Goal: Task Accomplishment & Management: Manage account settings

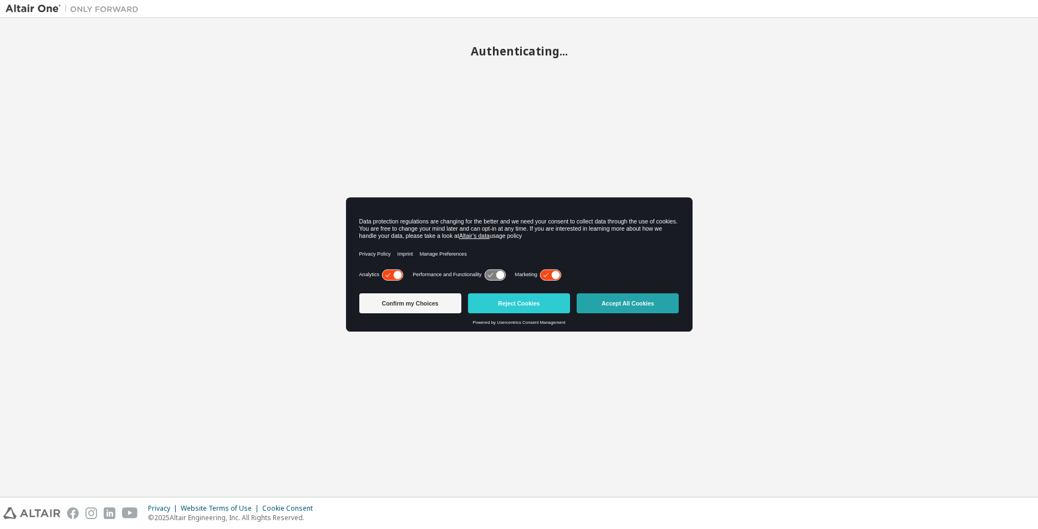
click at [657, 310] on button "Accept All Cookies" at bounding box center [628, 303] width 102 height 20
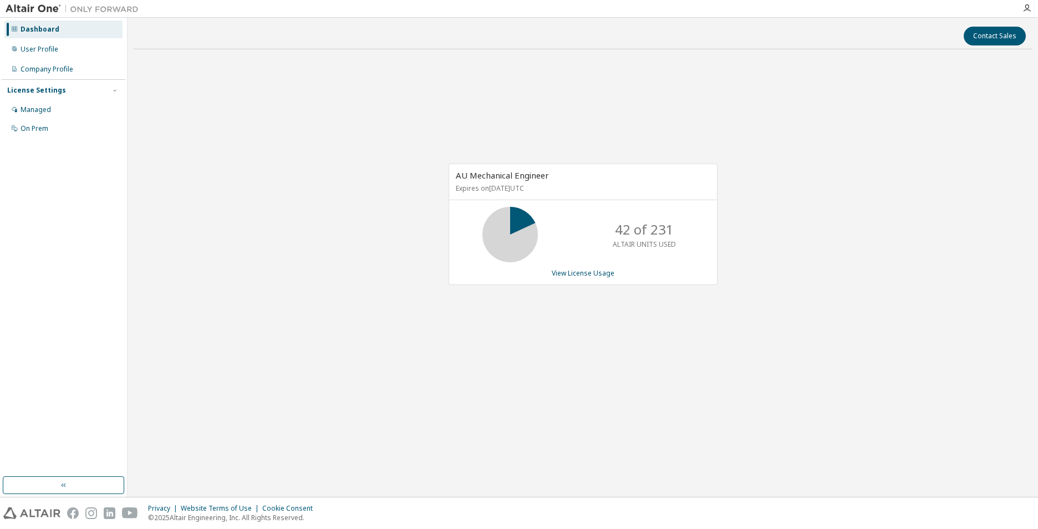
click at [90, 92] on div "License Settings" at bounding box center [63, 90] width 113 height 10
drag, startPoint x: 90, startPoint y: 92, endPoint x: 47, endPoint y: 110, distance: 46.2
click at [47, 110] on div "Managed" at bounding box center [36, 109] width 30 height 9
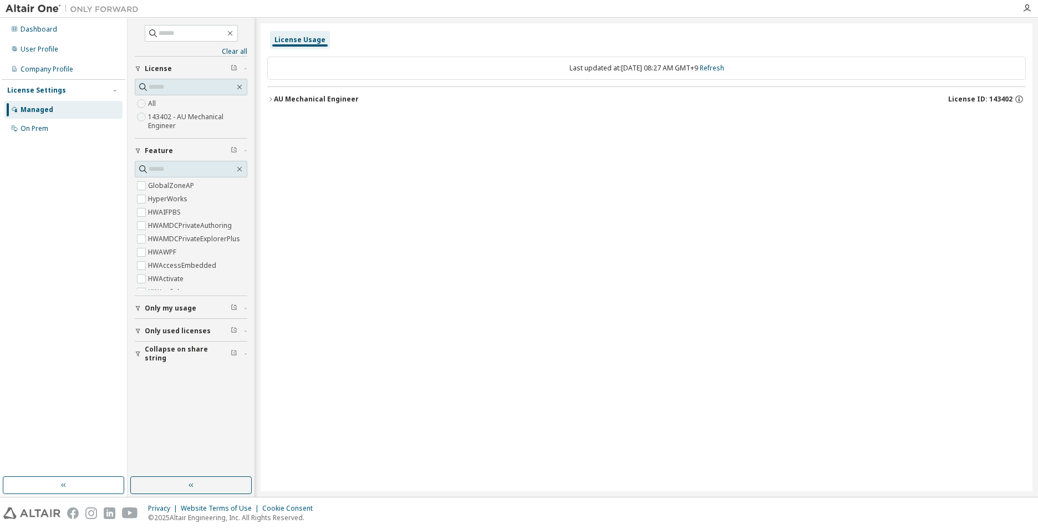
click at [171, 304] on span "Only my usage" at bounding box center [171, 308] width 52 height 9
click at [269, 96] on icon "button" at bounding box center [270, 99] width 7 height 7
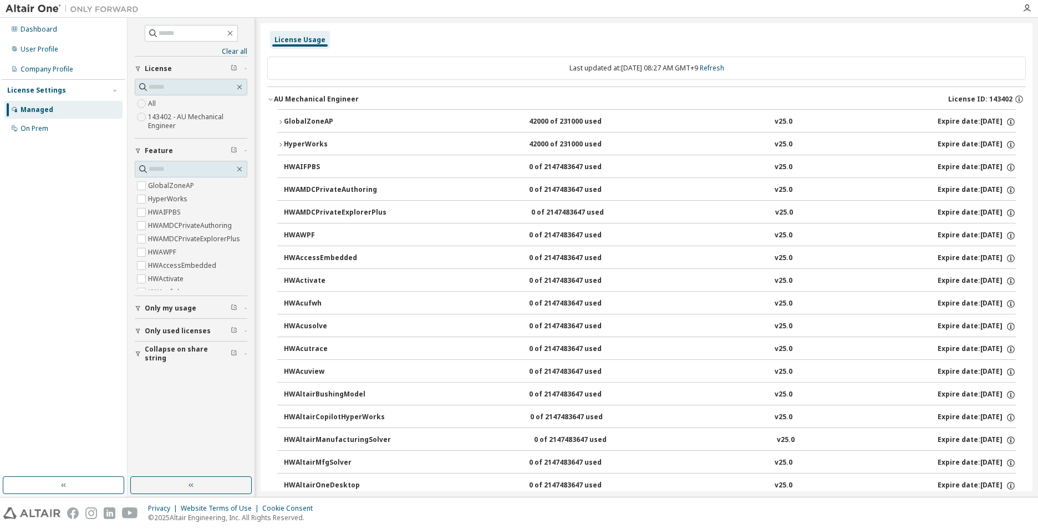
click at [210, 354] on span "Collapse on share string" at bounding box center [188, 354] width 86 height 18
click at [197, 353] on span "Collapse on share string" at bounding box center [188, 354] width 86 height 18
click at [175, 333] on span "Only used licenses" at bounding box center [178, 331] width 66 height 9
click at [169, 332] on span "Only used licenses" at bounding box center [178, 331] width 66 height 9
click at [163, 310] on span "Only my usage" at bounding box center [171, 308] width 52 height 9
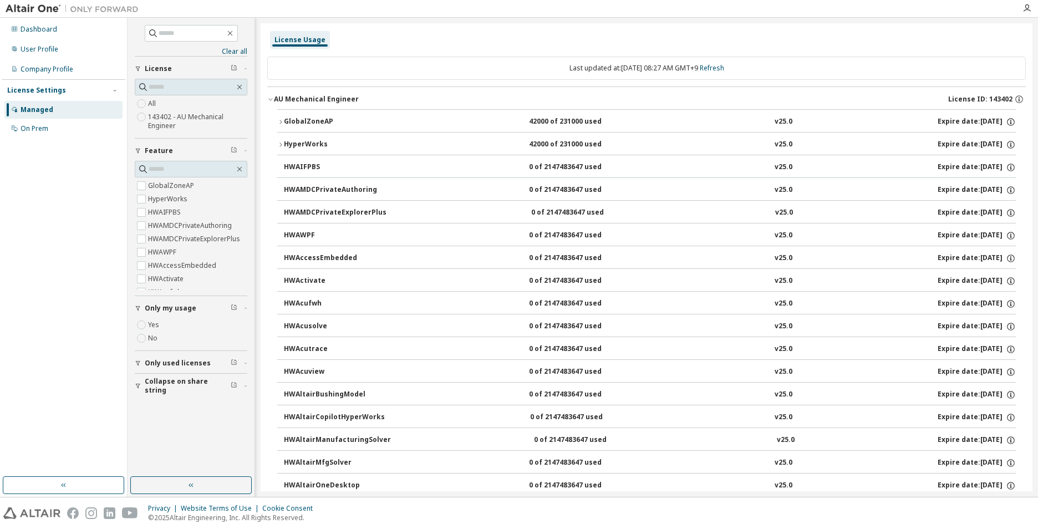
click at [163, 310] on span "Only my usage" at bounding box center [171, 308] width 52 height 9
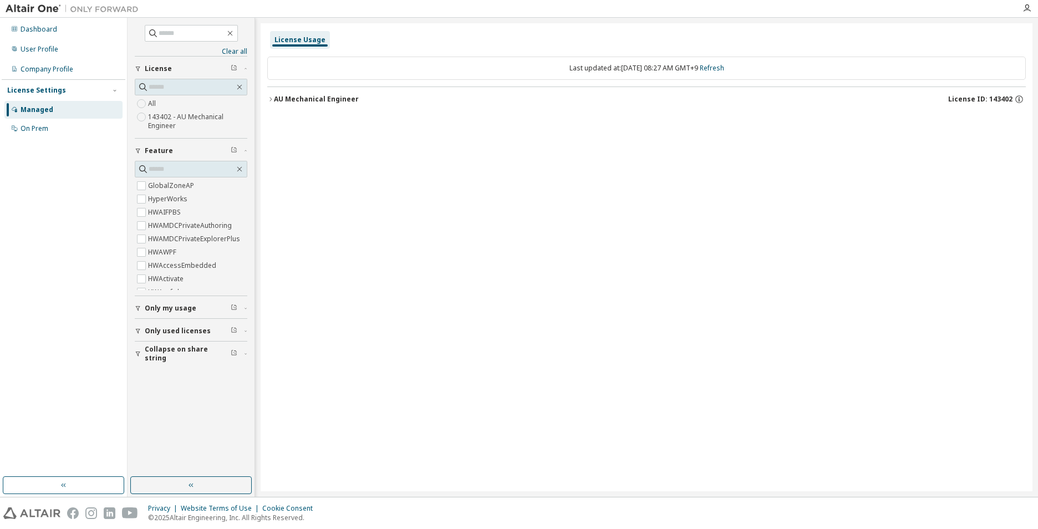
click at [268, 100] on icon "button" at bounding box center [270, 99] width 7 height 7
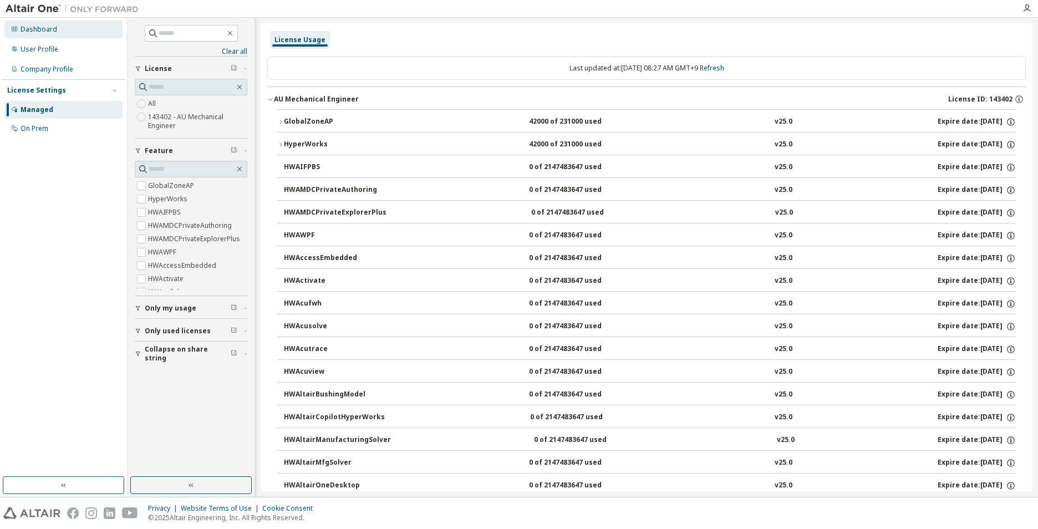
click at [49, 29] on div "Dashboard" at bounding box center [39, 29] width 37 height 9
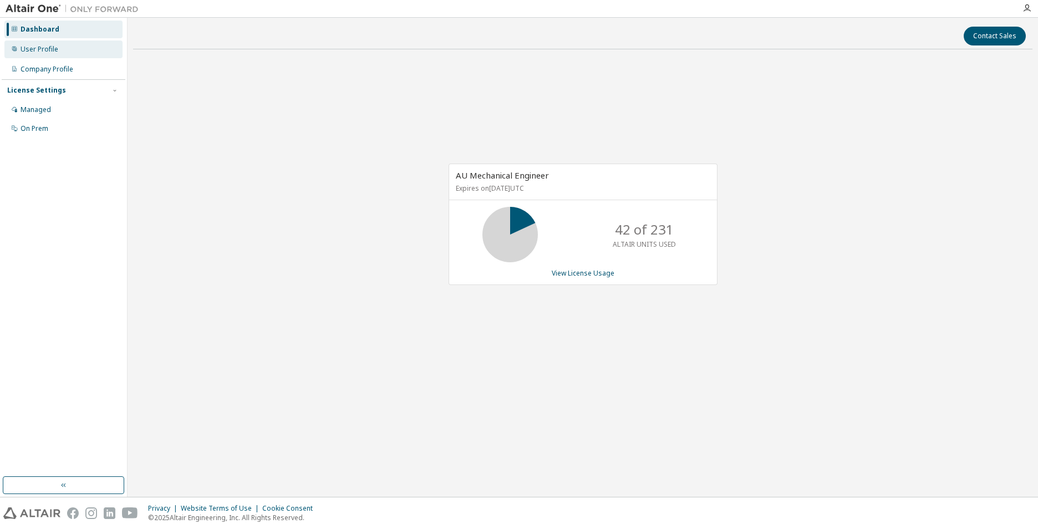
click at [48, 50] on div "User Profile" at bounding box center [40, 49] width 38 height 9
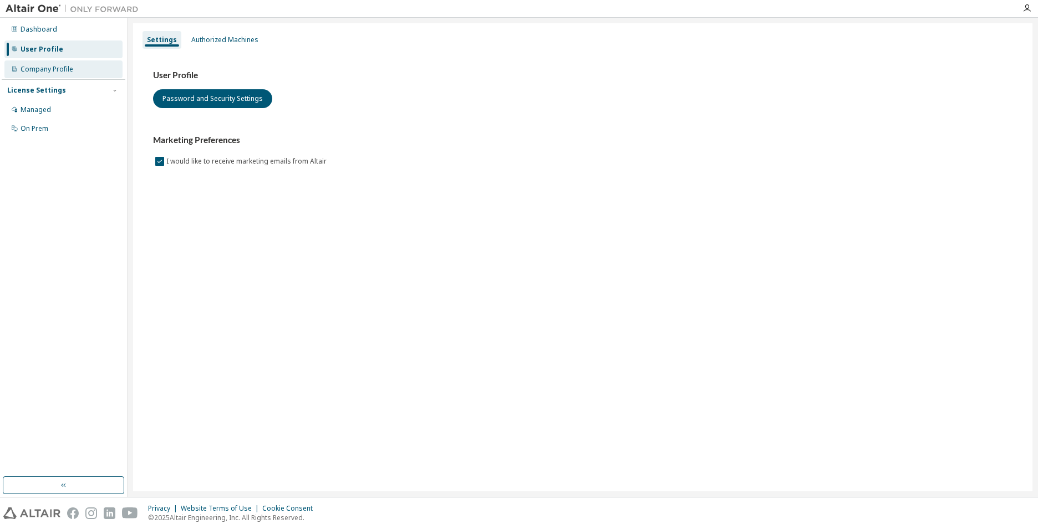
click at [50, 66] on div "Company Profile" at bounding box center [47, 69] width 53 height 9
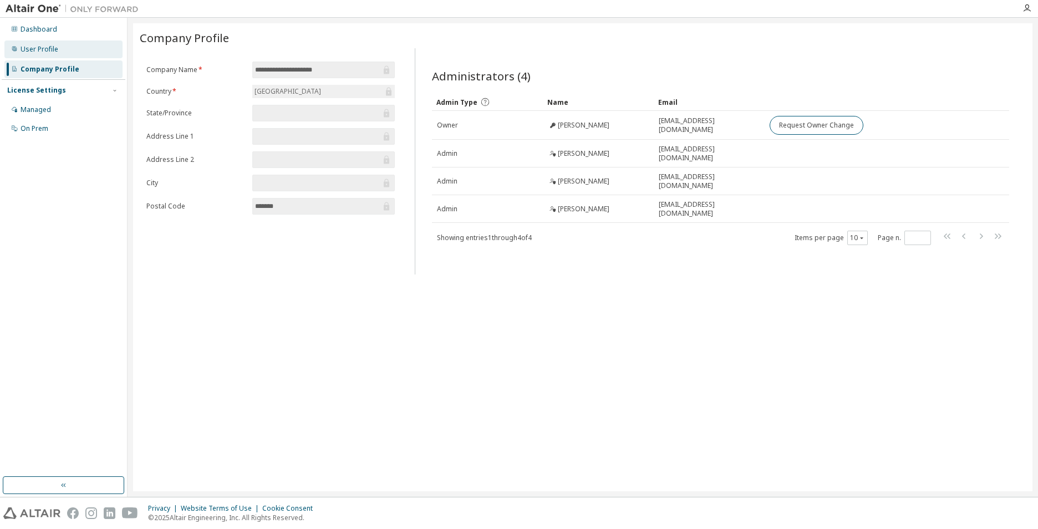
click at [50, 52] on div "User Profile" at bounding box center [40, 49] width 38 height 9
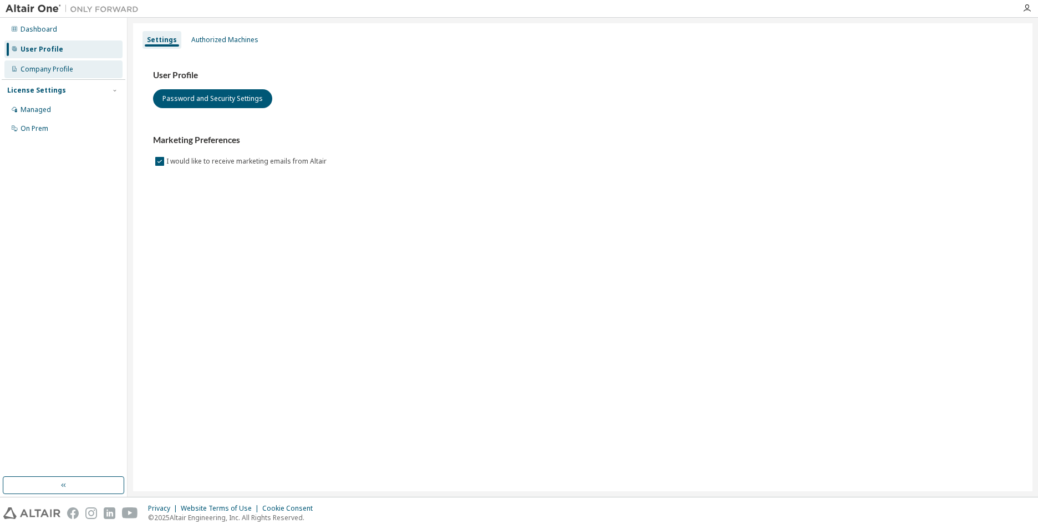
click at [52, 67] on div "Company Profile" at bounding box center [47, 69] width 53 height 9
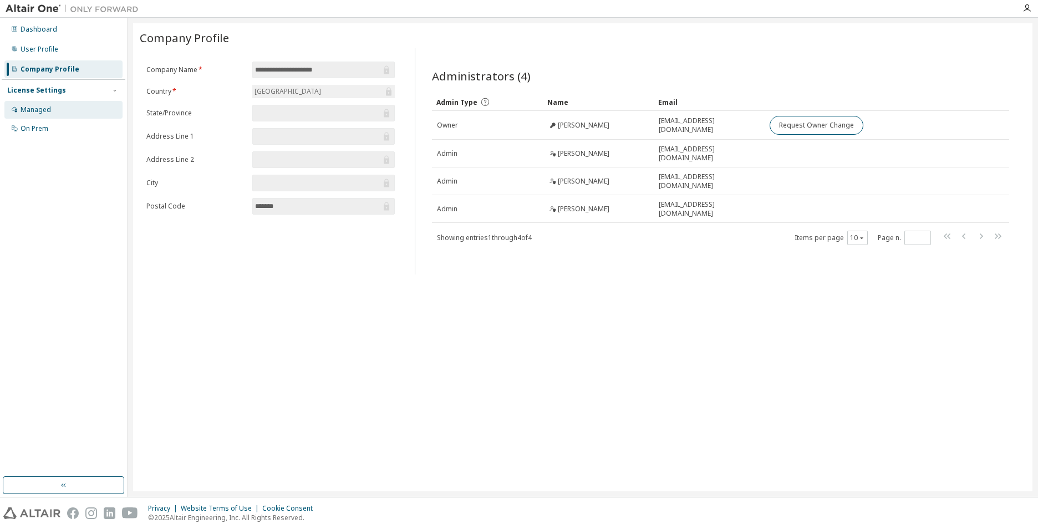
click at [59, 106] on div "Managed" at bounding box center [63, 110] width 118 height 18
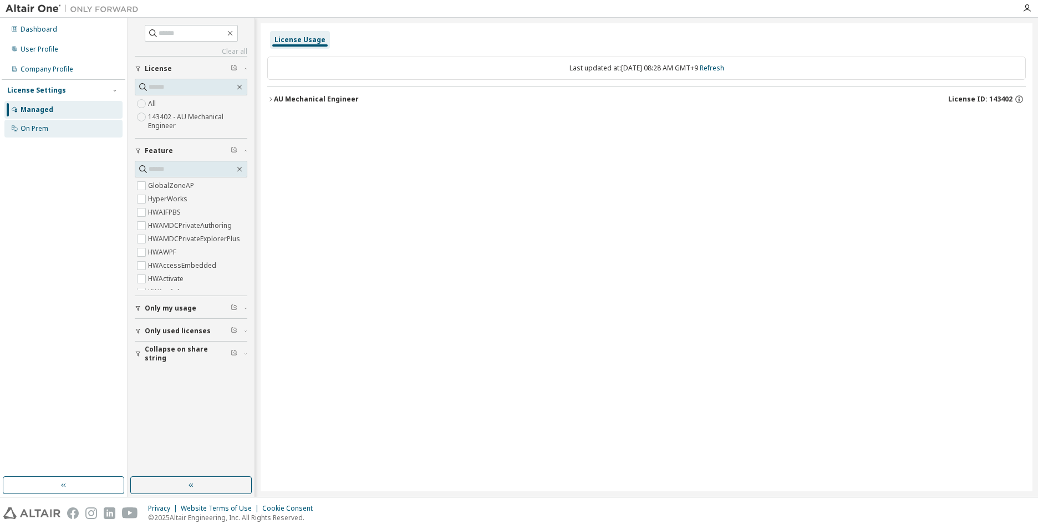
click at [69, 132] on div "On Prem" at bounding box center [63, 129] width 118 height 18
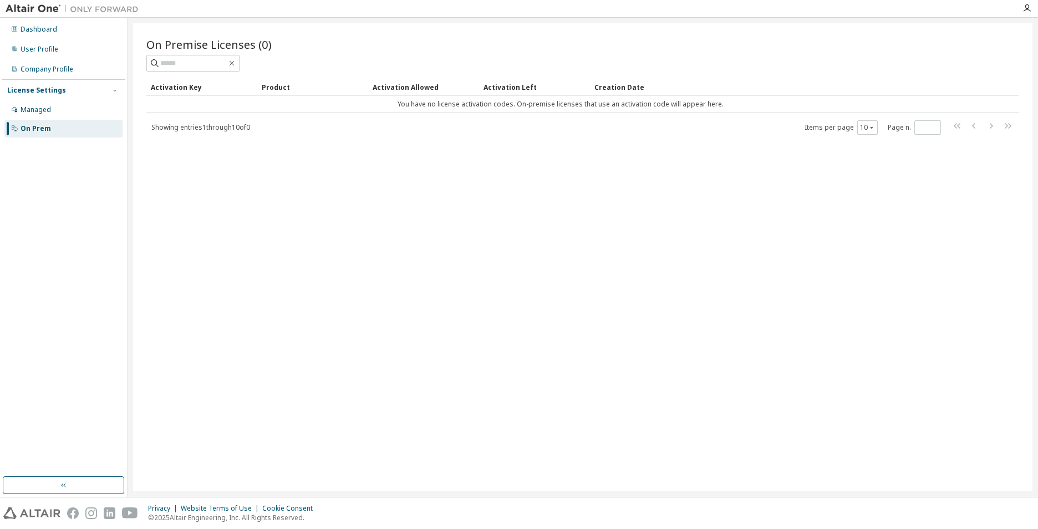
click at [155, 126] on span "Showing entries 1 through 10 of 0" at bounding box center [200, 127] width 99 height 9
click at [57, 111] on div "Managed" at bounding box center [63, 110] width 118 height 18
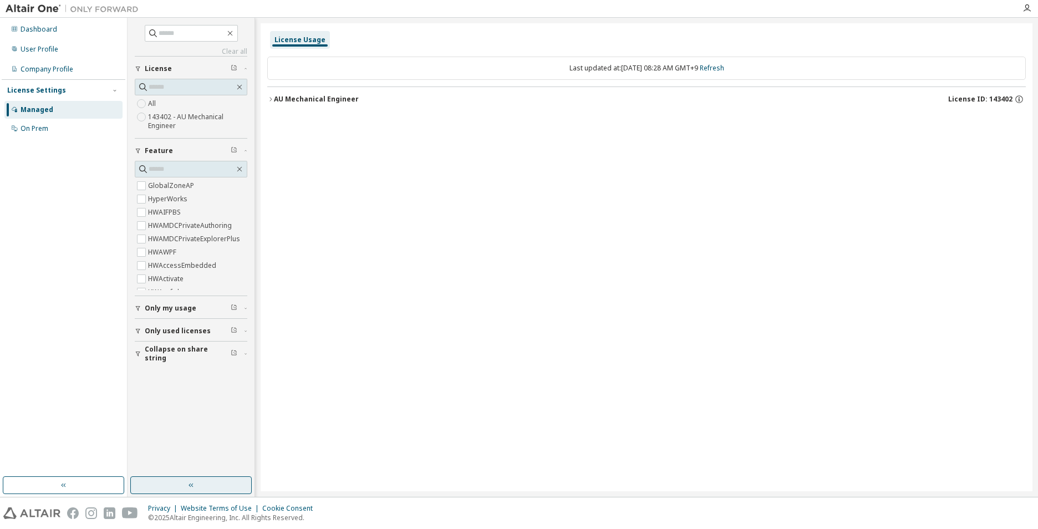
click at [149, 480] on button "button" at bounding box center [190, 485] width 121 height 18
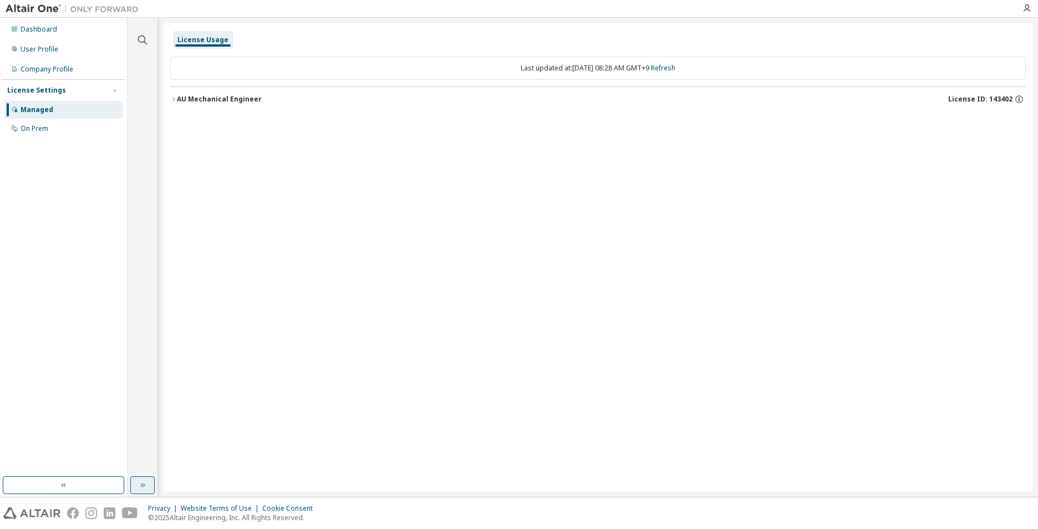
click at [149, 480] on button "button" at bounding box center [142, 485] width 24 height 18
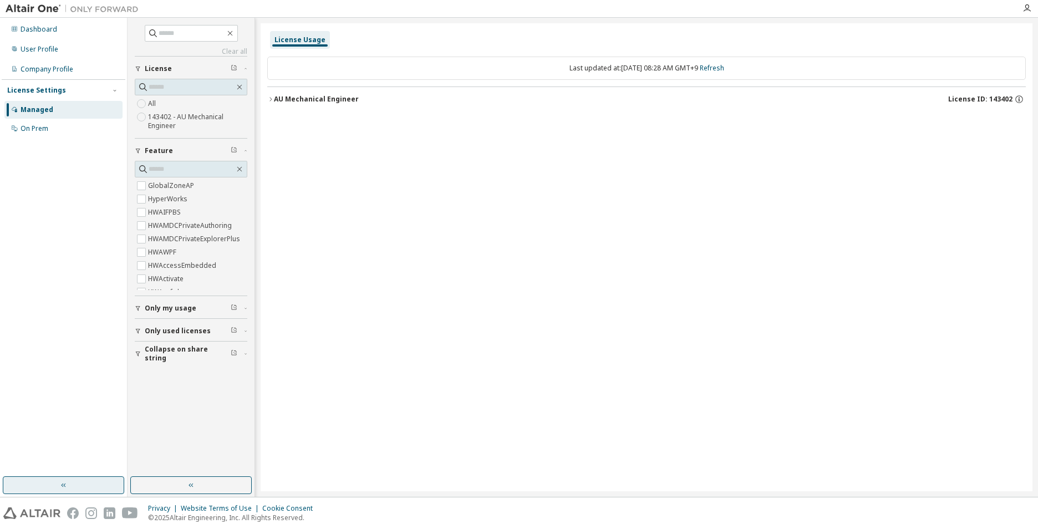
click at [123, 482] on button "button" at bounding box center [63, 485] width 121 height 18
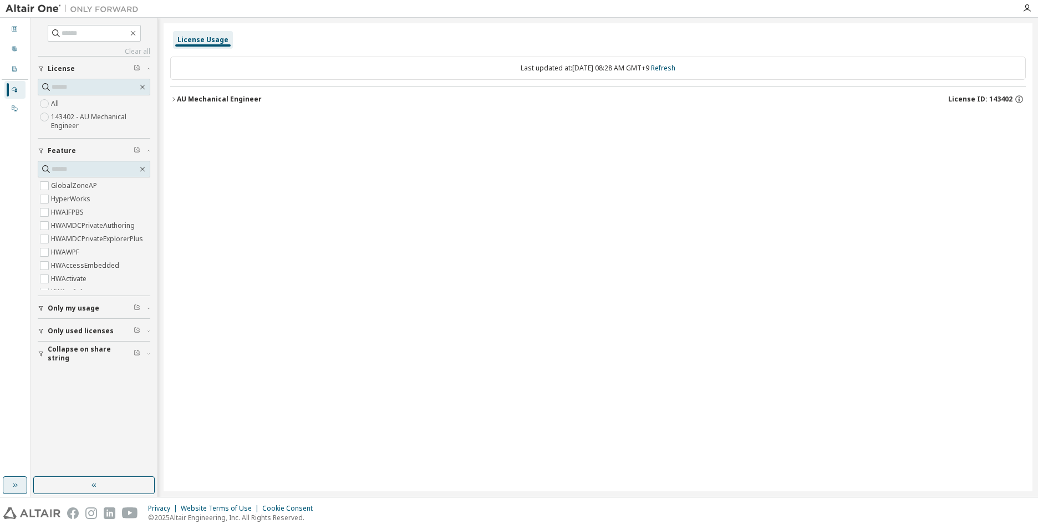
click at [9, 480] on button "button" at bounding box center [15, 485] width 24 height 18
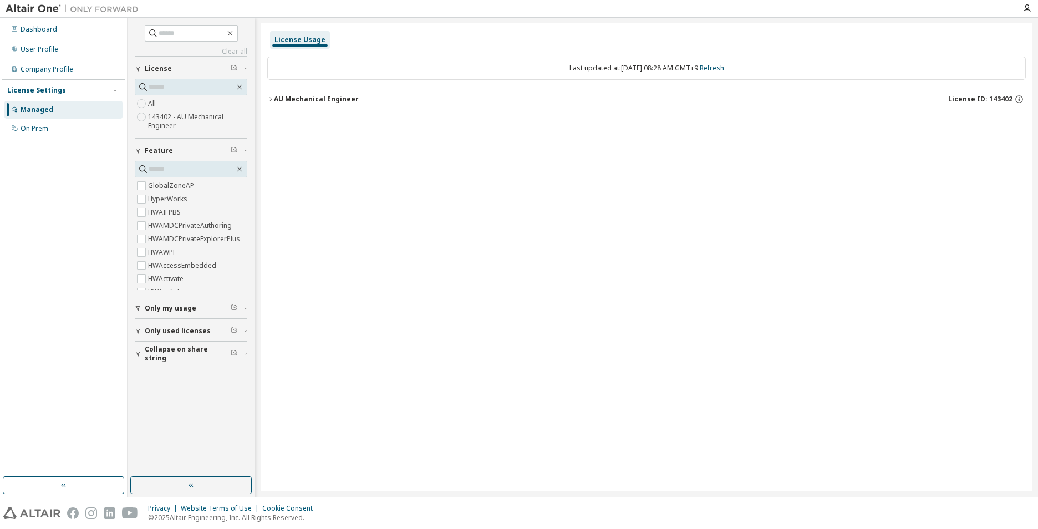
click at [83, 172] on div "Dashboard User Profile Company Profile License Settings Managed On Prem" at bounding box center [64, 247] width 124 height 456
click at [59, 96] on div "License Settings Managed On Prem" at bounding box center [64, 108] width 124 height 59
click at [58, 109] on div "Managed" at bounding box center [63, 110] width 118 height 18
click at [51, 70] on div "Company Profile" at bounding box center [47, 69] width 53 height 9
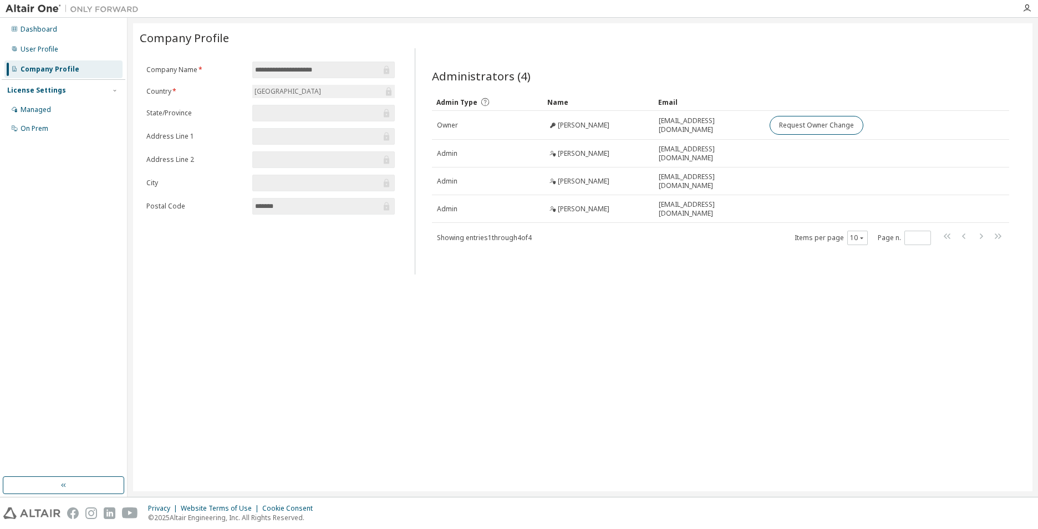
click at [228, 313] on div "**********" at bounding box center [582, 257] width 899 height 468
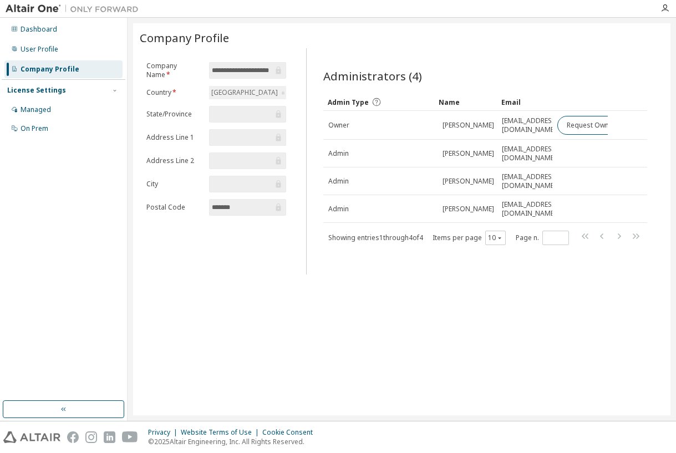
drag, startPoint x: 272, startPoint y: 419, endPoint x: 348, endPoint y: 420, distance: 76.0
click at [348, 420] on div "**********" at bounding box center [338, 226] width 676 height 453
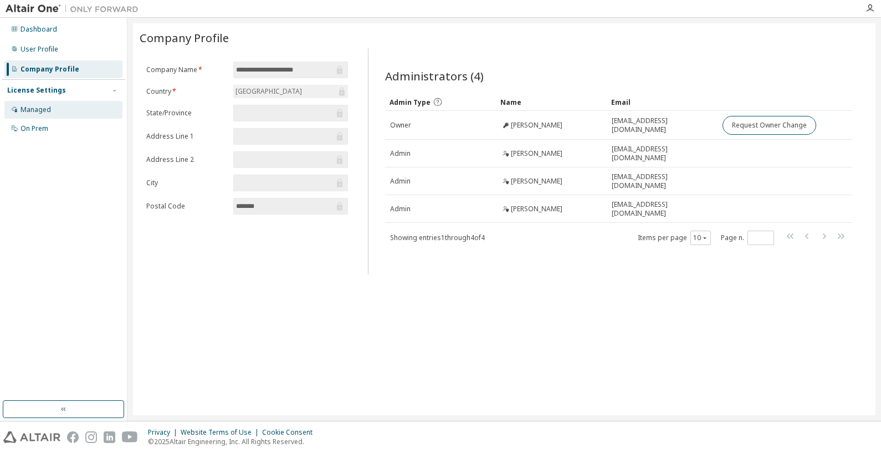
click at [32, 103] on div "Managed" at bounding box center [63, 110] width 118 height 18
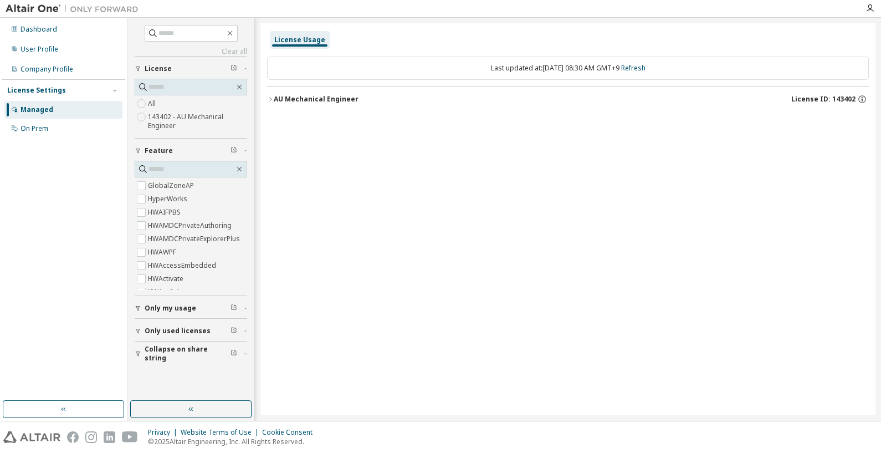
click at [272, 95] on button "AU Mechanical Engineer License ID: 143402" at bounding box center [568, 99] width 602 height 24
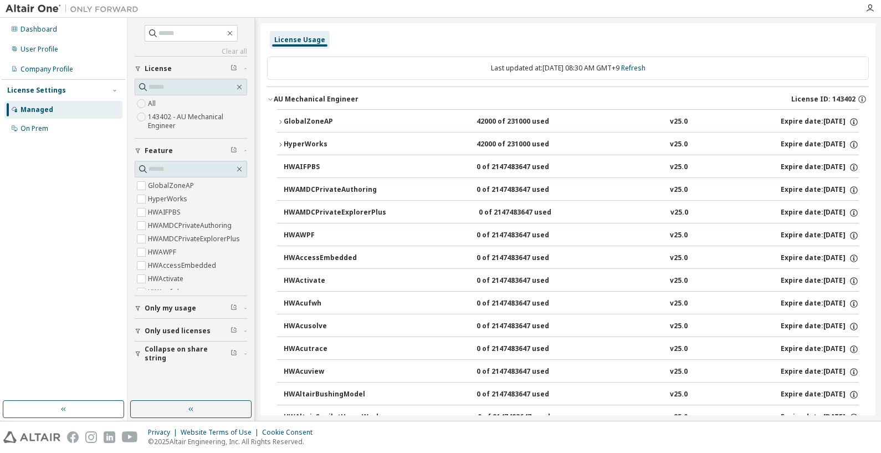
click at [281, 147] on icon "button" at bounding box center [280, 144] width 7 height 7
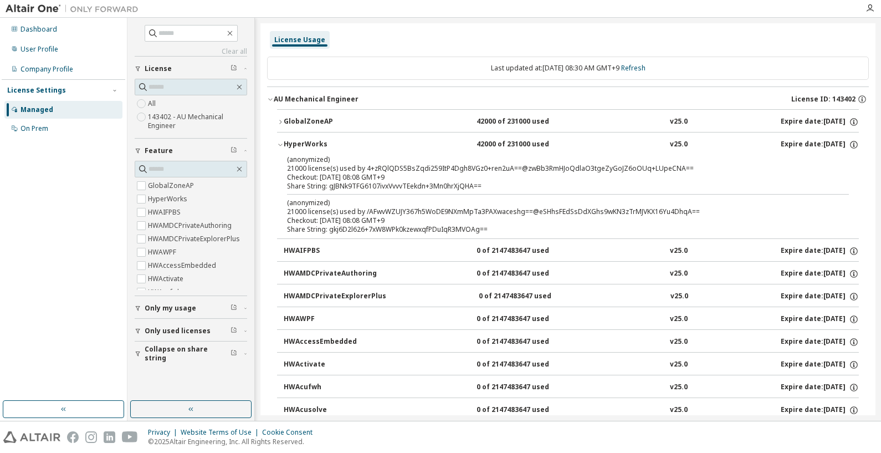
click at [284, 140] on div "HyperWorks" at bounding box center [334, 145] width 100 height 10
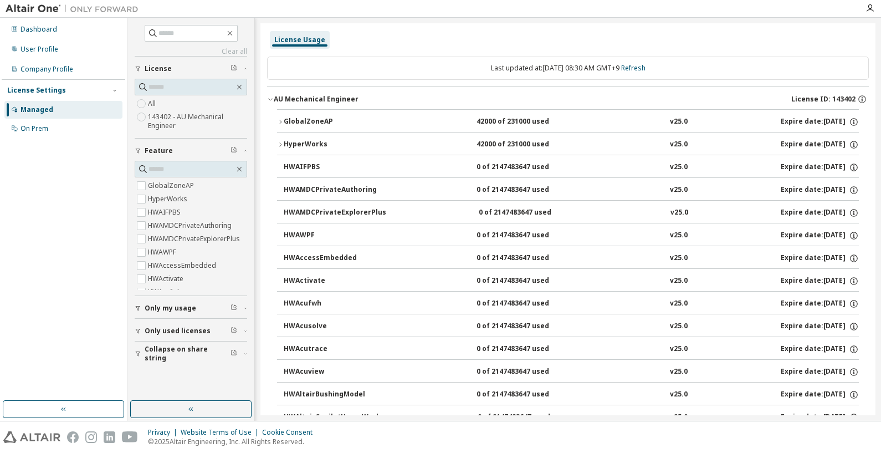
click at [326, 139] on button "HyperWorks 42000 of 231000 used v25.0 Expire date: 2026-06-01" at bounding box center [568, 144] width 582 height 24
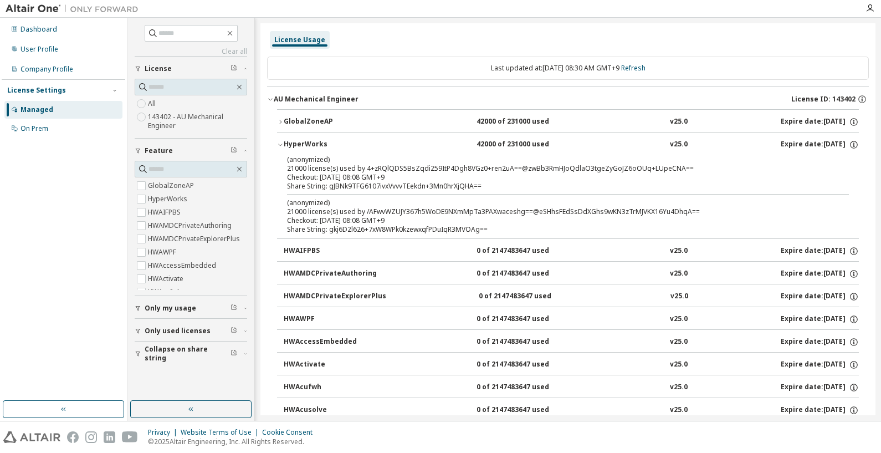
drag, startPoint x: 309, startPoint y: 147, endPoint x: 306, endPoint y: 157, distance: 10.5
click at [306, 157] on p "(anonymized)" at bounding box center [555, 159] width 536 height 9
drag, startPoint x: 308, startPoint y: 165, endPoint x: 295, endPoint y: 157, distance: 15.7
click at [295, 157] on p "(anonymized)" at bounding box center [555, 159] width 536 height 9
click at [278, 146] on icon "button" at bounding box center [280, 144] width 7 height 7
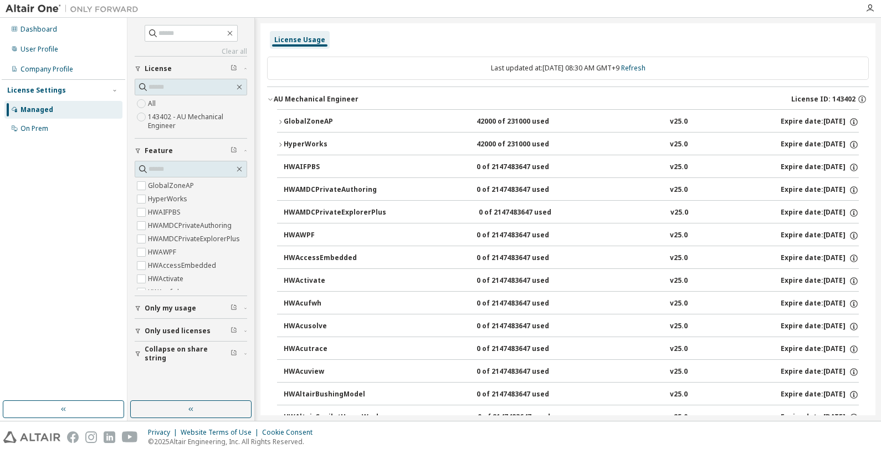
click at [59, 102] on div "Managed" at bounding box center [63, 110] width 118 height 18
click at [59, 106] on div "Managed" at bounding box center [63, 110] width 118 height 18
click at [42, 136] on div "On Prem" at bounding box center [63, 129] width 118 height 18
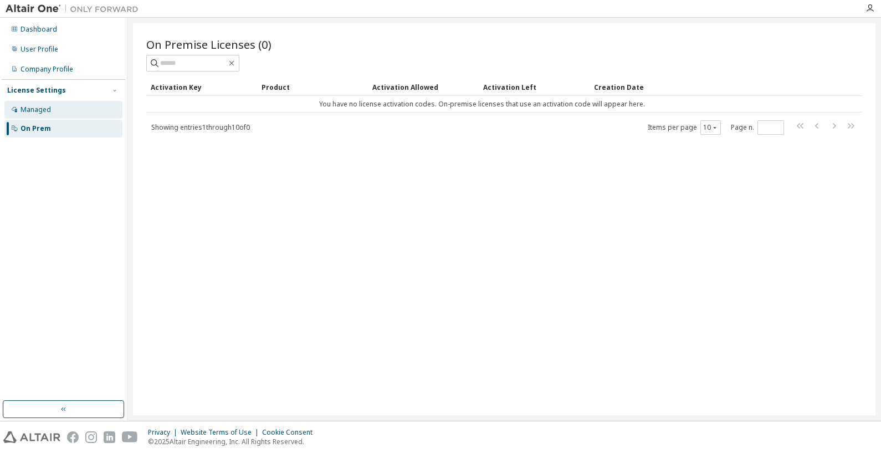
click at [34, 113] on div "Managed" at bounding box center [36, 109] width 30 height 9
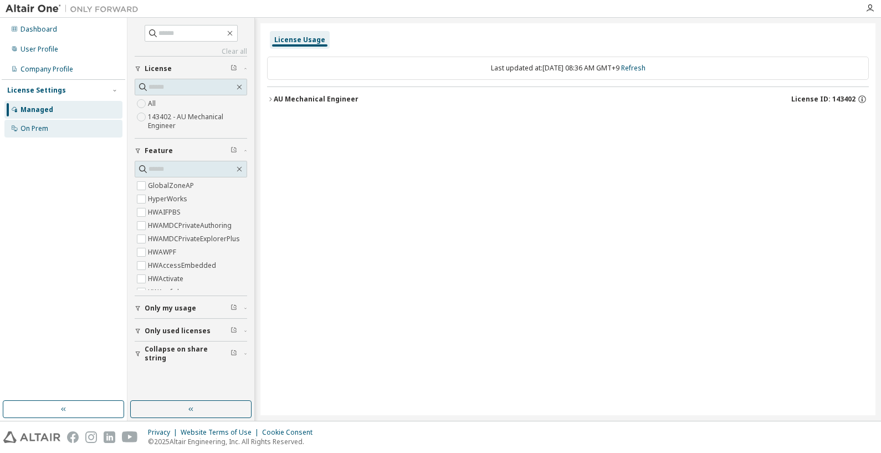
click at [21, 128] on div "On Prem" at bounding box center [35, 128] width 28 height 9
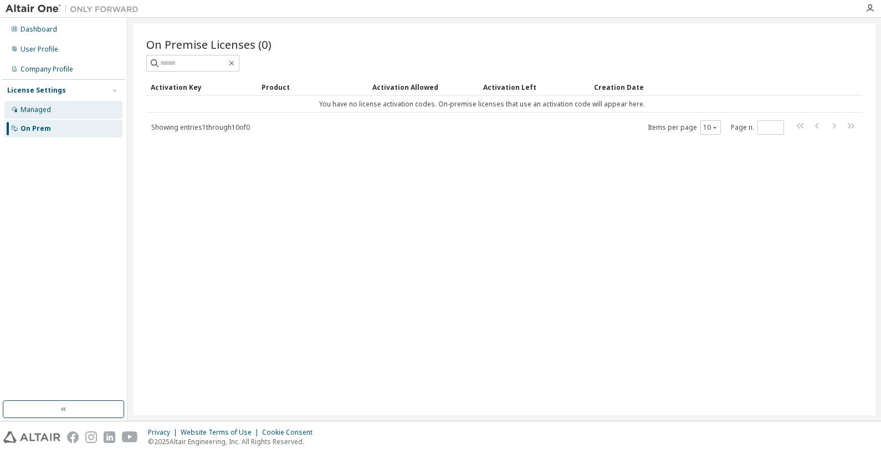
click at [32, 110] on div "Managed" at bounding box center [36, 109] width 30 height 9
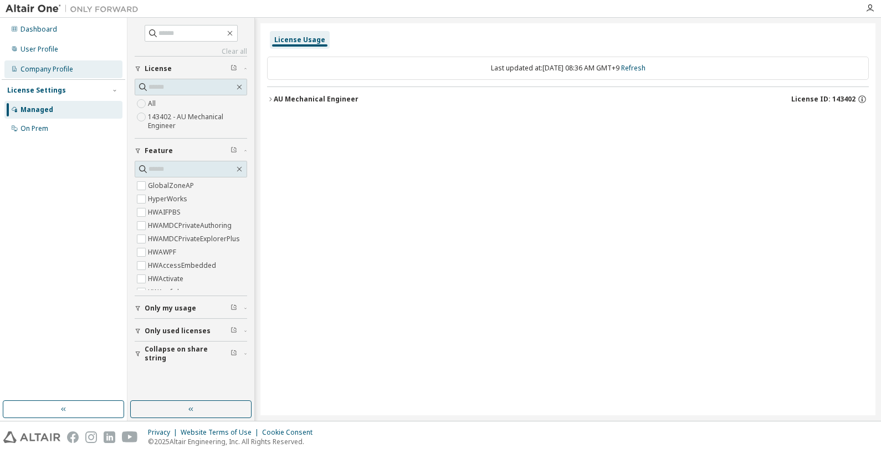
click at [40, 73] on div "Company Profile" at bounding box center [47, 69] width 53 height 9
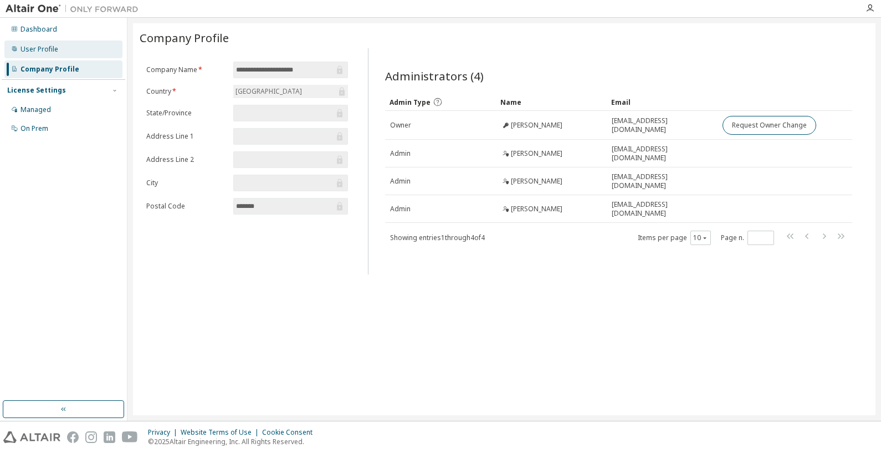
click at [39, 48] on div "User Profile" at bounding box center [40, 49] width 38 height 9
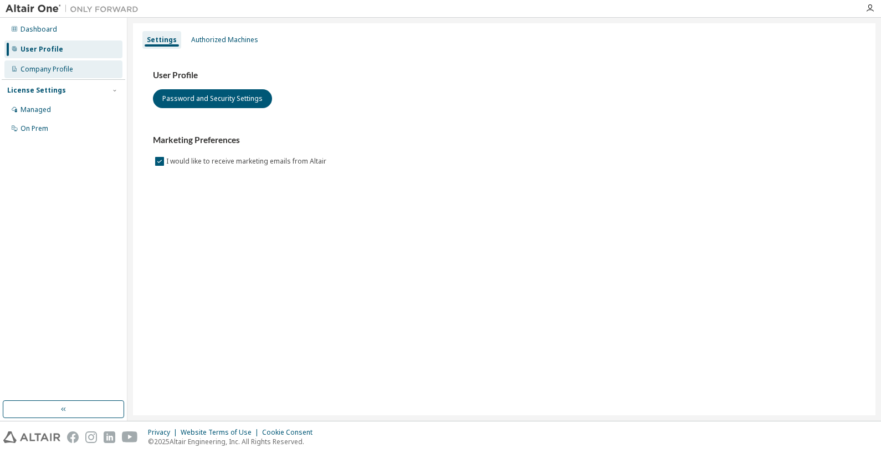
click at [39, 68] on div "Company Profile" at bounding box center [47, 69] width 53 height 9
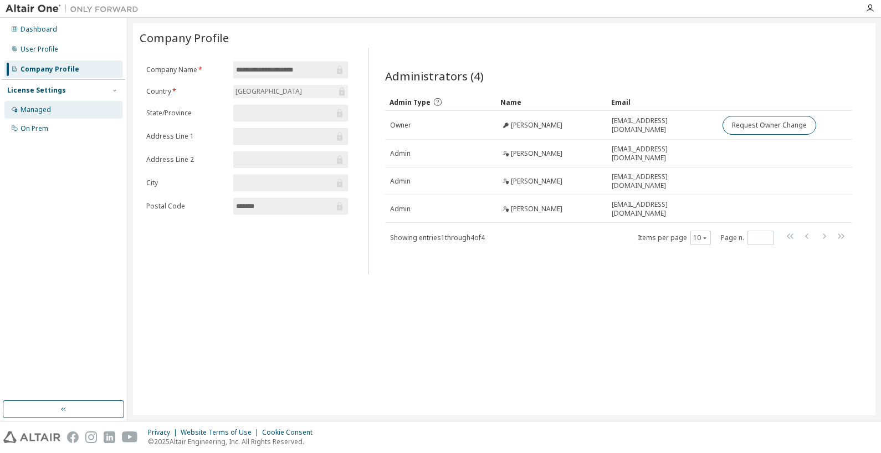
click at [40, 117] on div "Managed" at bounding box center [63, 110] width 118 height 18
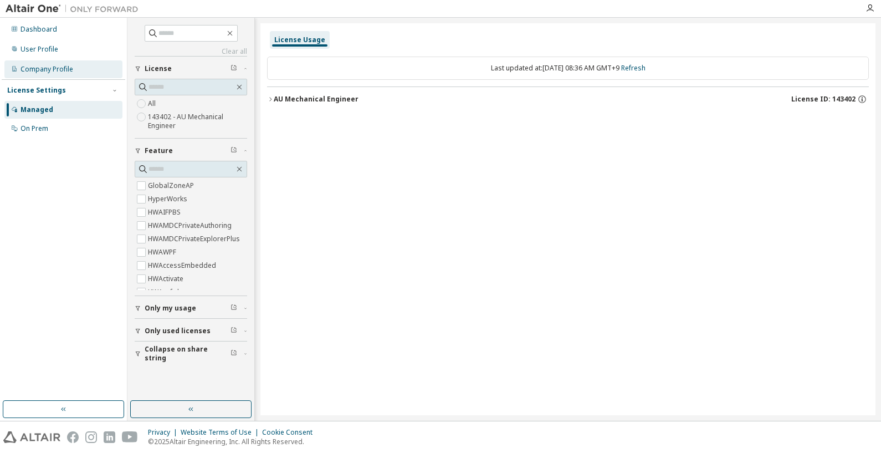
click at [38, 70] on div "Company Profile" at bounding box center [47, 69] width 53 height 9
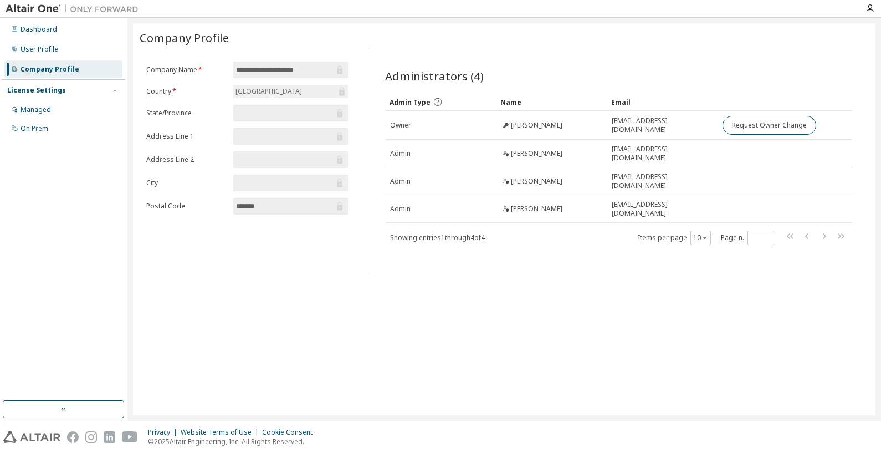
click at [393, 338] on div "**********" at bounding box center [504, 219] width 743 height 392
